Goal: Check status: Check status

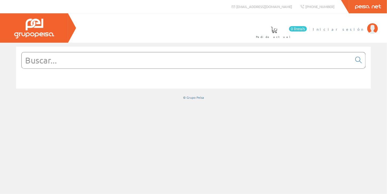
click at [353, 29] on span "Iniciar sesión" at bounding box center [339, 28] width 52 height 5
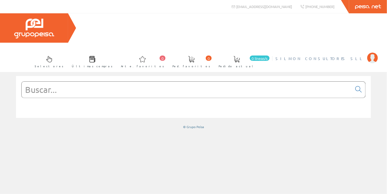
click at [356, 56] on font "SILMON CONSULTORES SLL" at bounding box center [320, 58] width 89 height 5
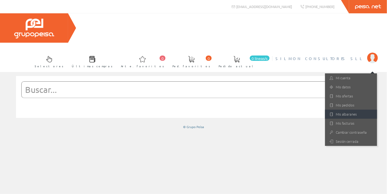
click at [345, 112] on font "Mis albaranes" at bounding box center [346, 114] width 21 height 5
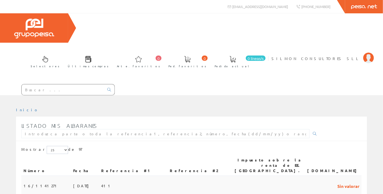
click at [73, 183] on font "16/09/2025" at bounding box center [82, 185] width 18 height 5
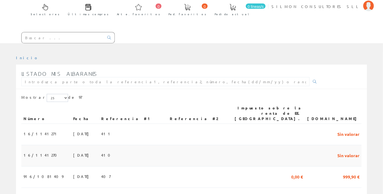
scroll to position [53, 0]
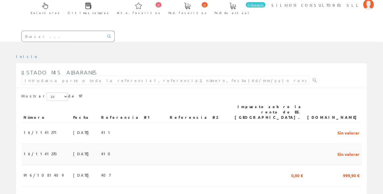
click at [73, 151] on font "[DATE]" at bounding box center [82, 153] width 18 height 5
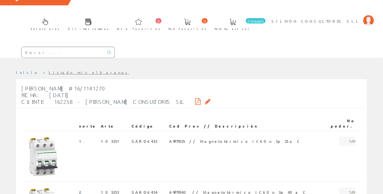
scroll to position [135, 0]
